Goal: Information Seeking & Learning: Stay updated

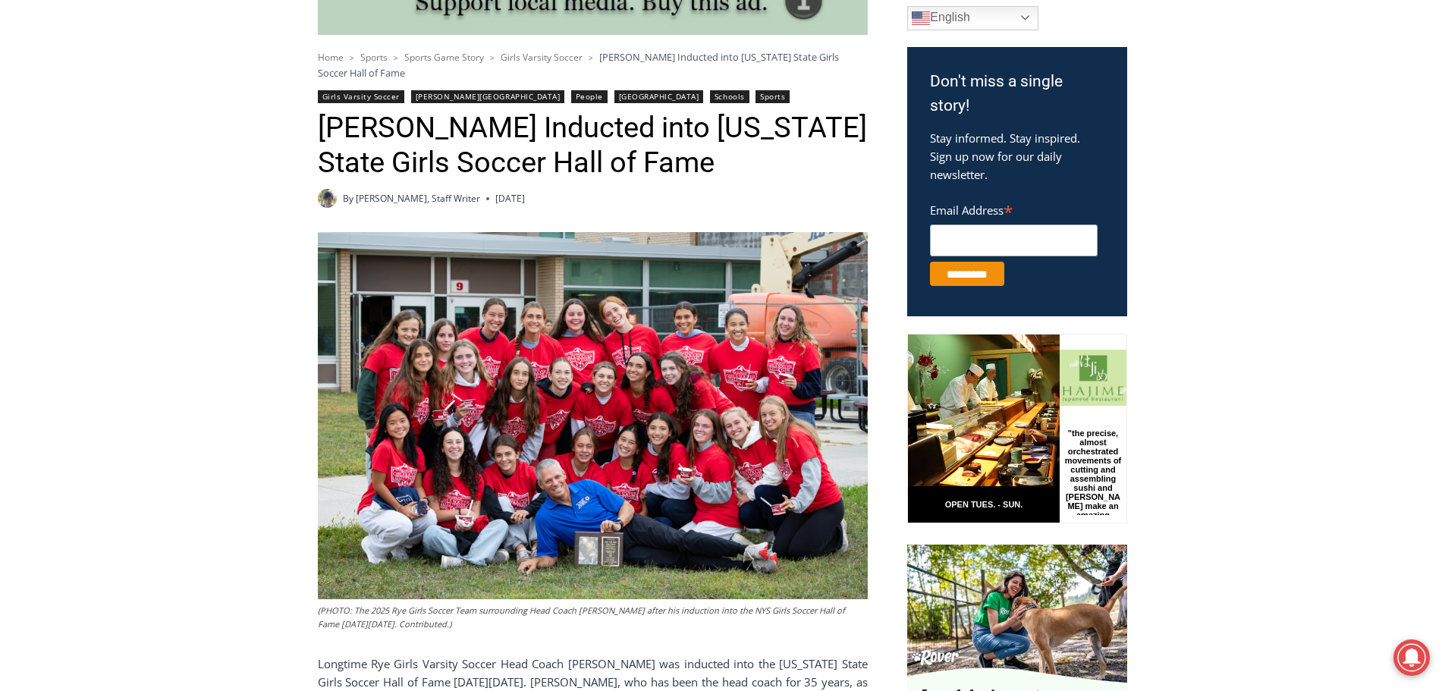
scroll to position [455, 0]
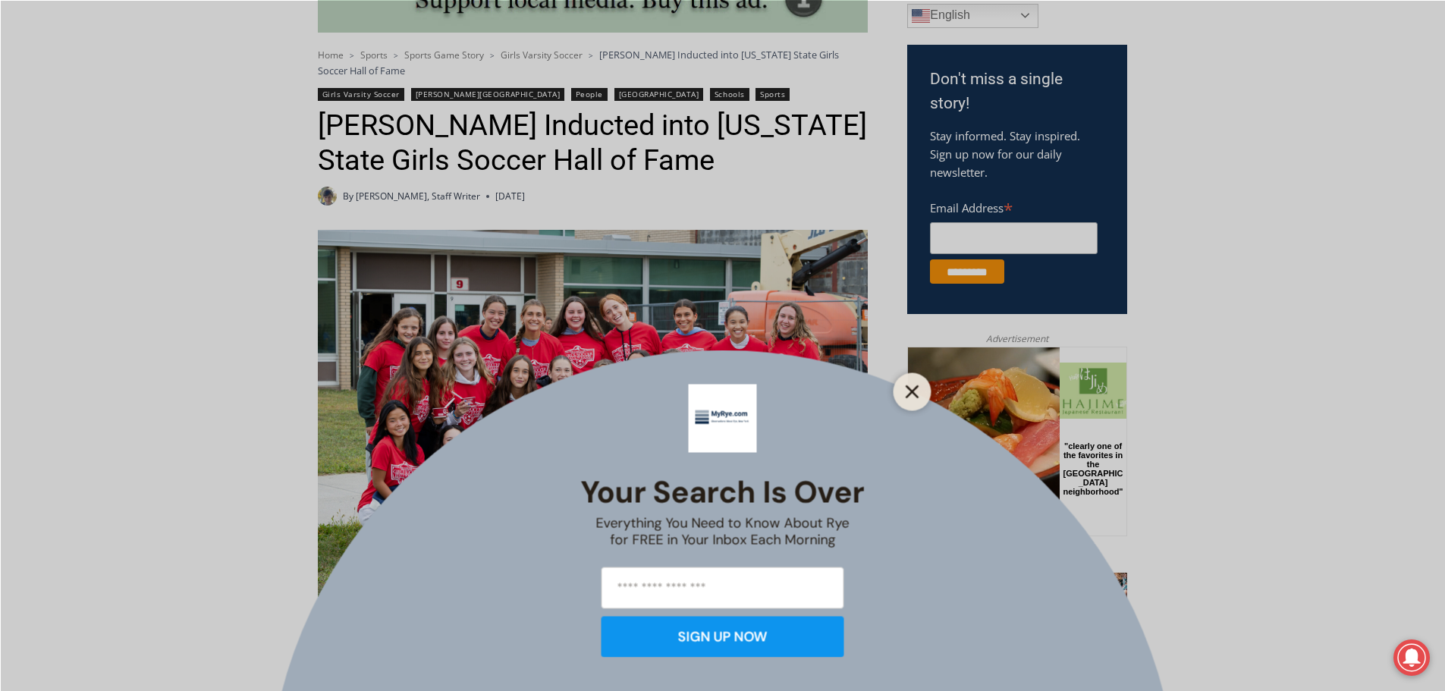
click at [909, 385] on button "Close" at bounding box center [912, 391] width 21 height 21
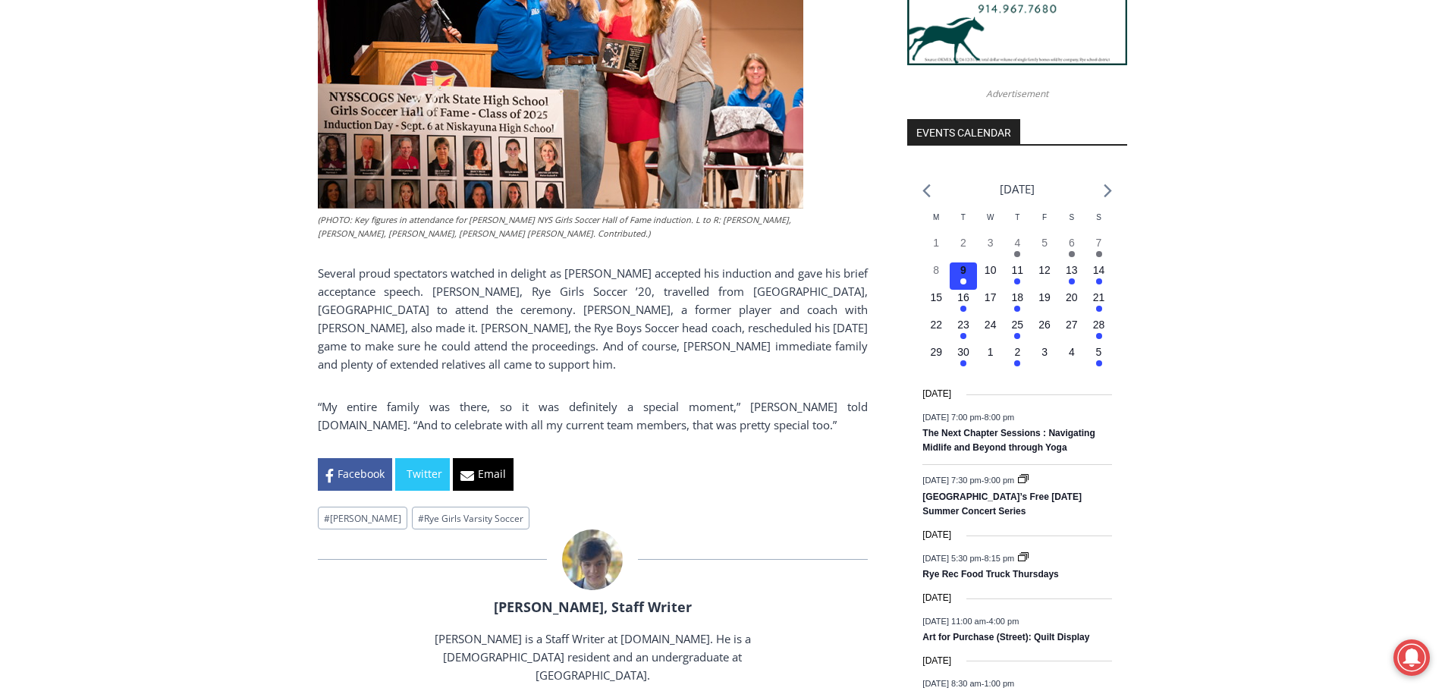
scroll to position [1517, 0]
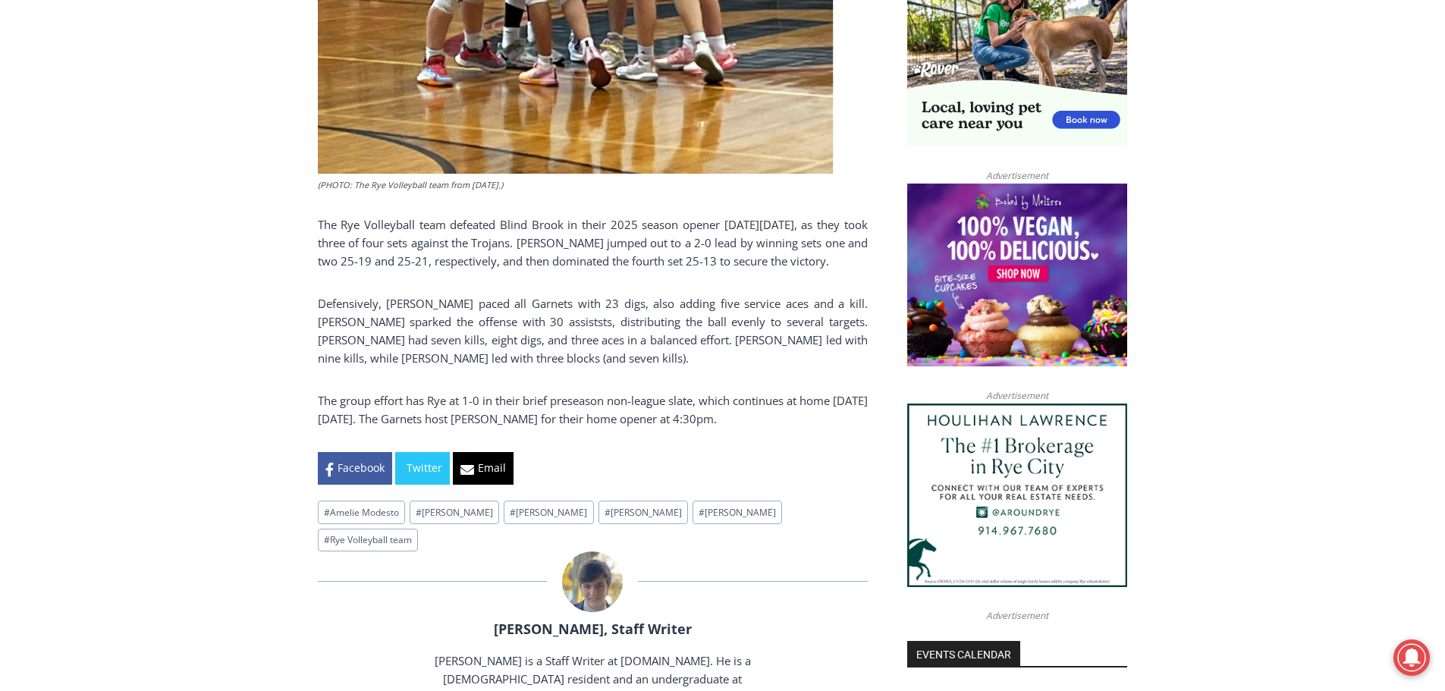
scroll to position [1138, 0]
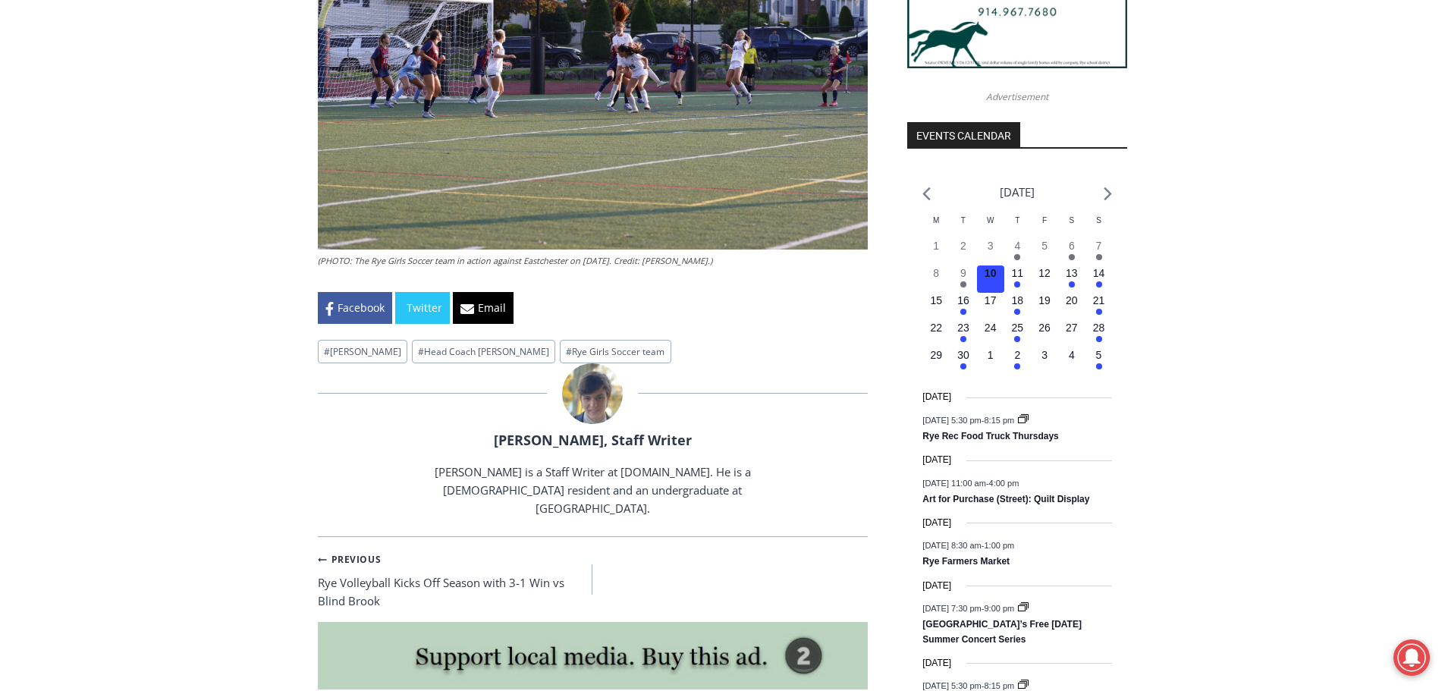
scroll to position [1593, 0]
